Goal: Find specific page/section: Find specific page/section

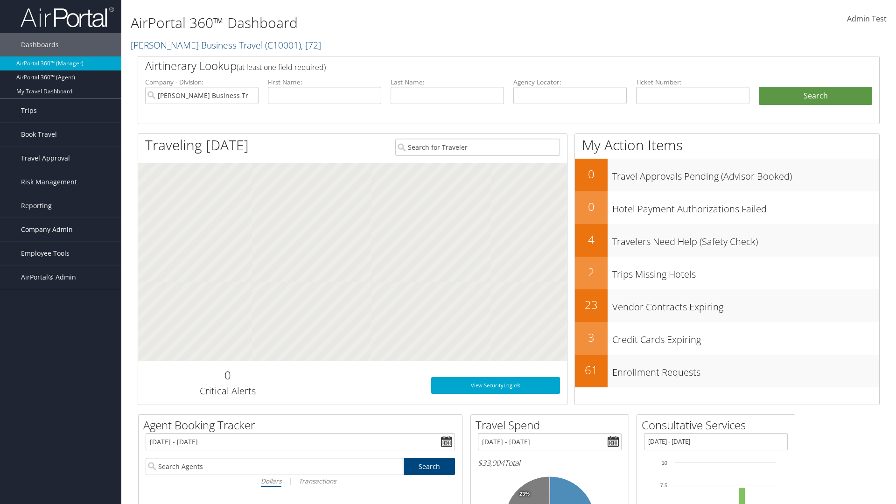
click at [61, 230] on span "Company Admin" at bounding box center [47, 229] width 52 height 23
click at [61, 452] on link "Consultative Services" at bounding box center [60, 459] width 121 height 14
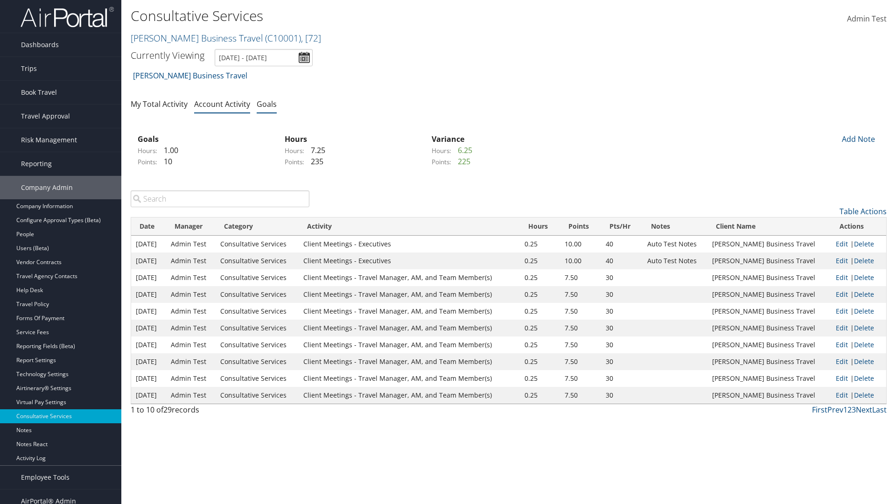
click at [267, 104] on link "Goals" at bounding box center [267, 104] width 20 height 10
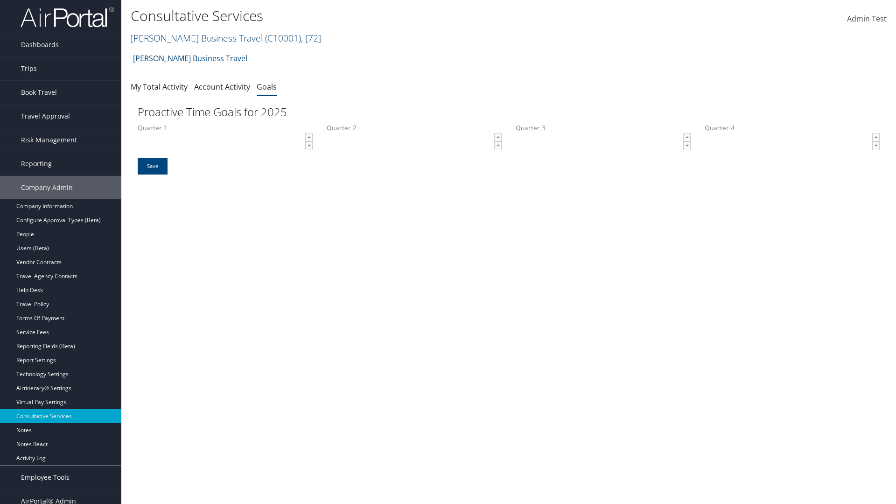
click at [192, 38] on link "[PERSON_NAME] Business Travel ( C10001 ) , [ 72 ]" at bounding box center [226, 38] width 191 height 13
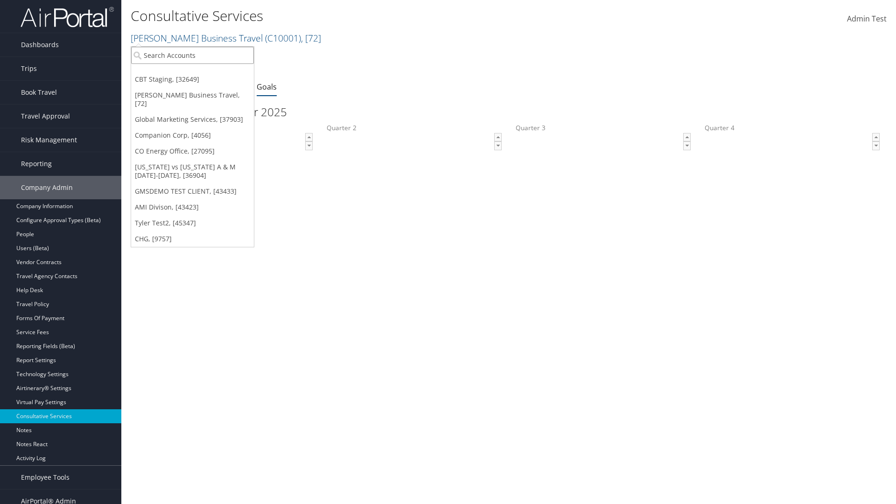
click at [192, 55] on input "search" at bounding box center [192, 55] width 123 height 17
type input "Global Marketing Services"
click at [201, 72] on div "Global Marketing Services (301946), [37903]" at bounding box center [201, 72] width 150 height 8
